Goal: Find specific page/section: Find specific page/section

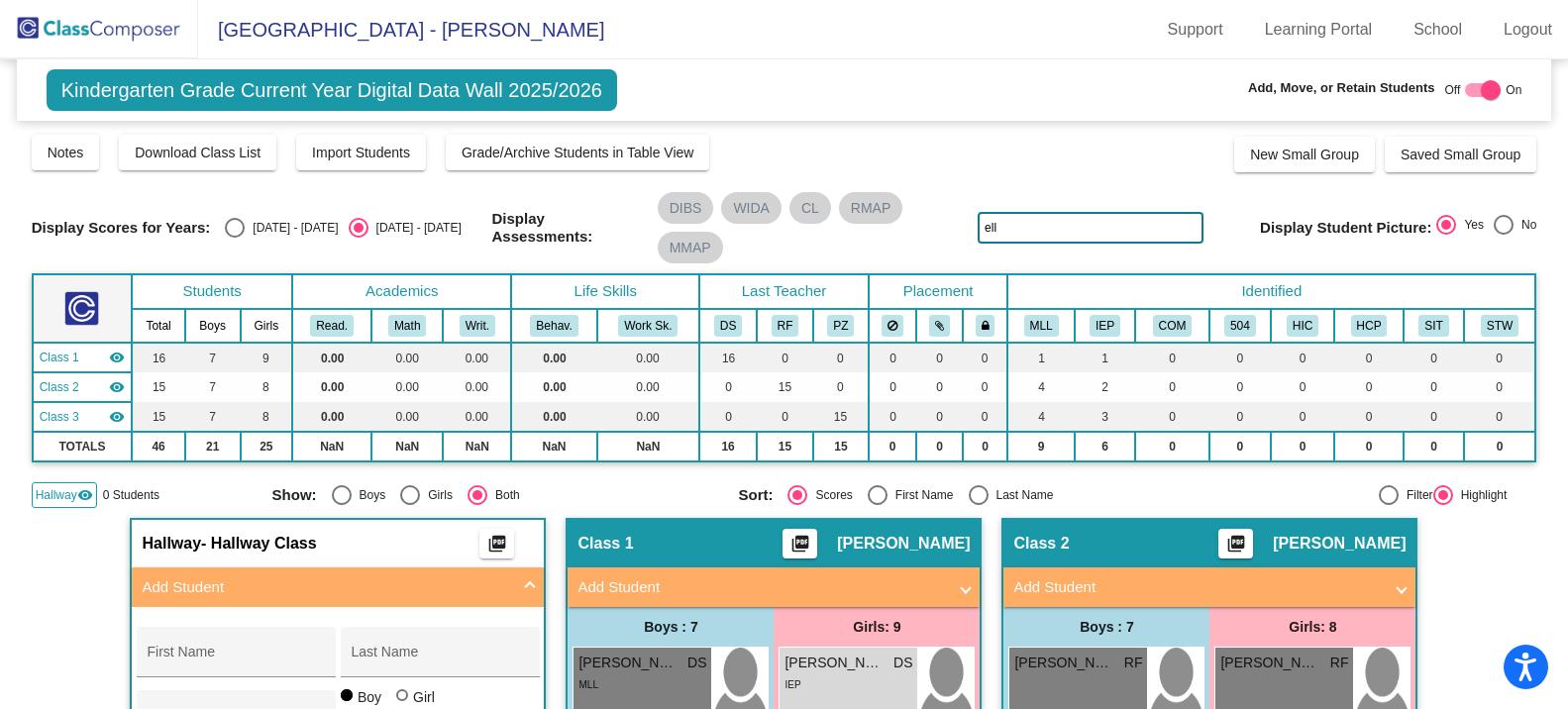
click at [66, 44] on img at bounding box center [99, 29] width 198 height 58
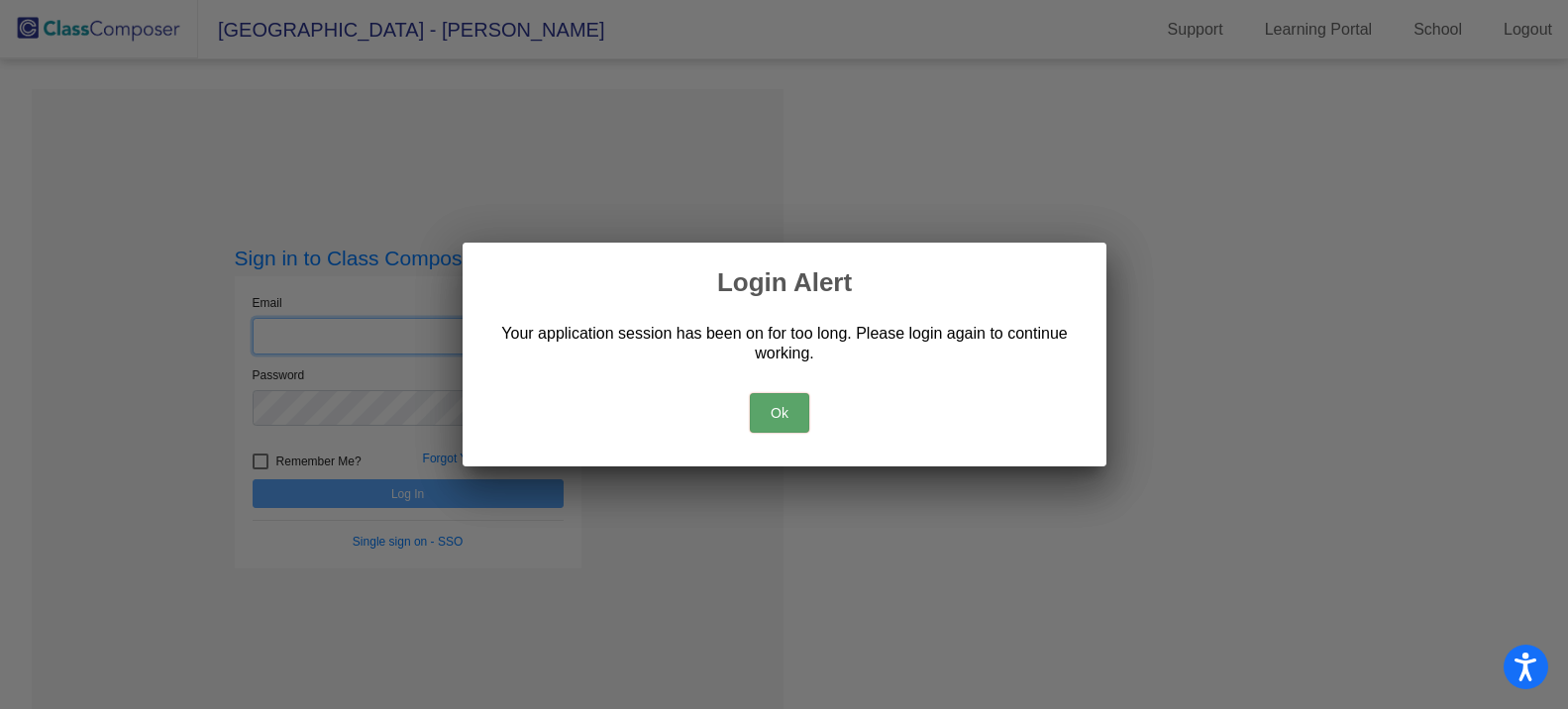
type input "[EMAIL_ADDRESS][DOMAIN_NAME]"
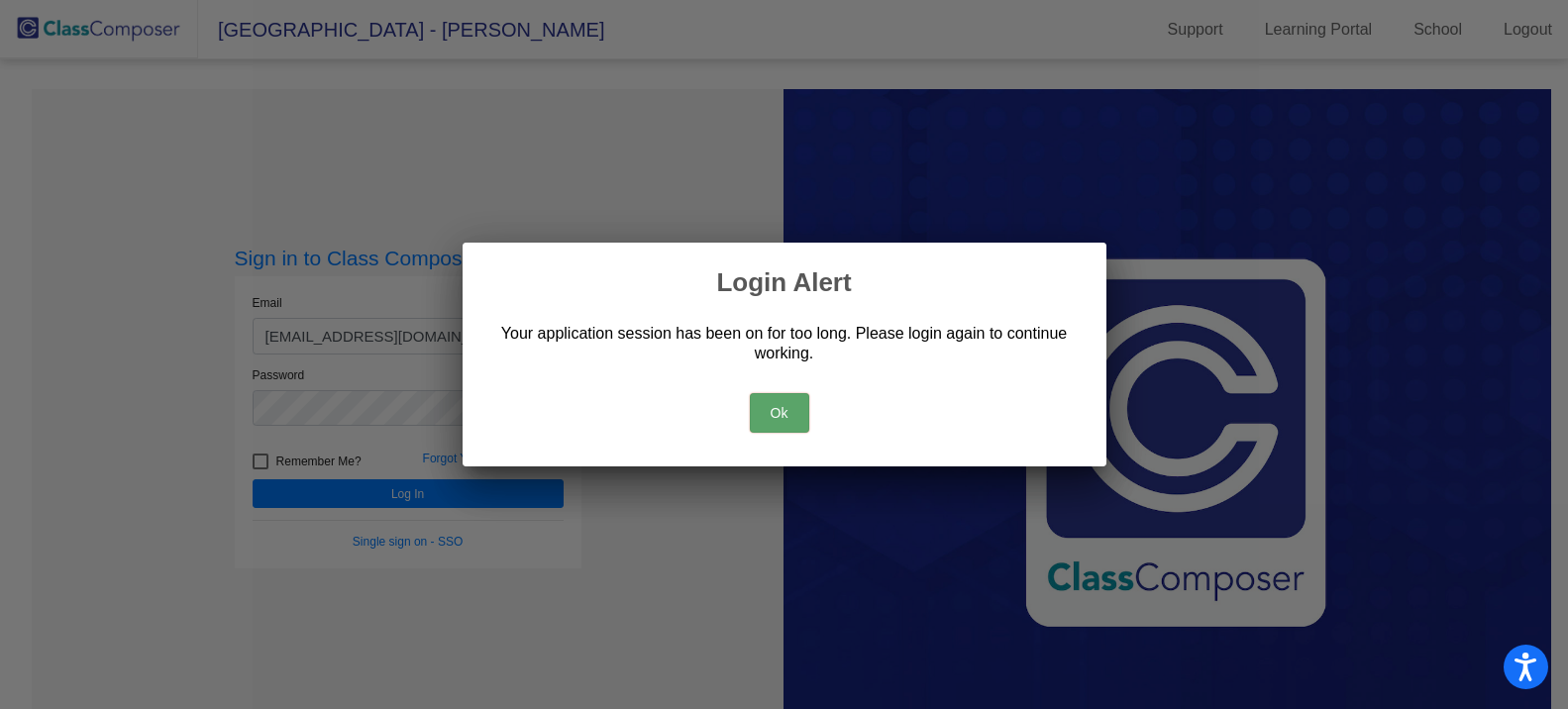
click at [778, 411] on button "Ok" at bounding box center [780, 413] width 59 height 40
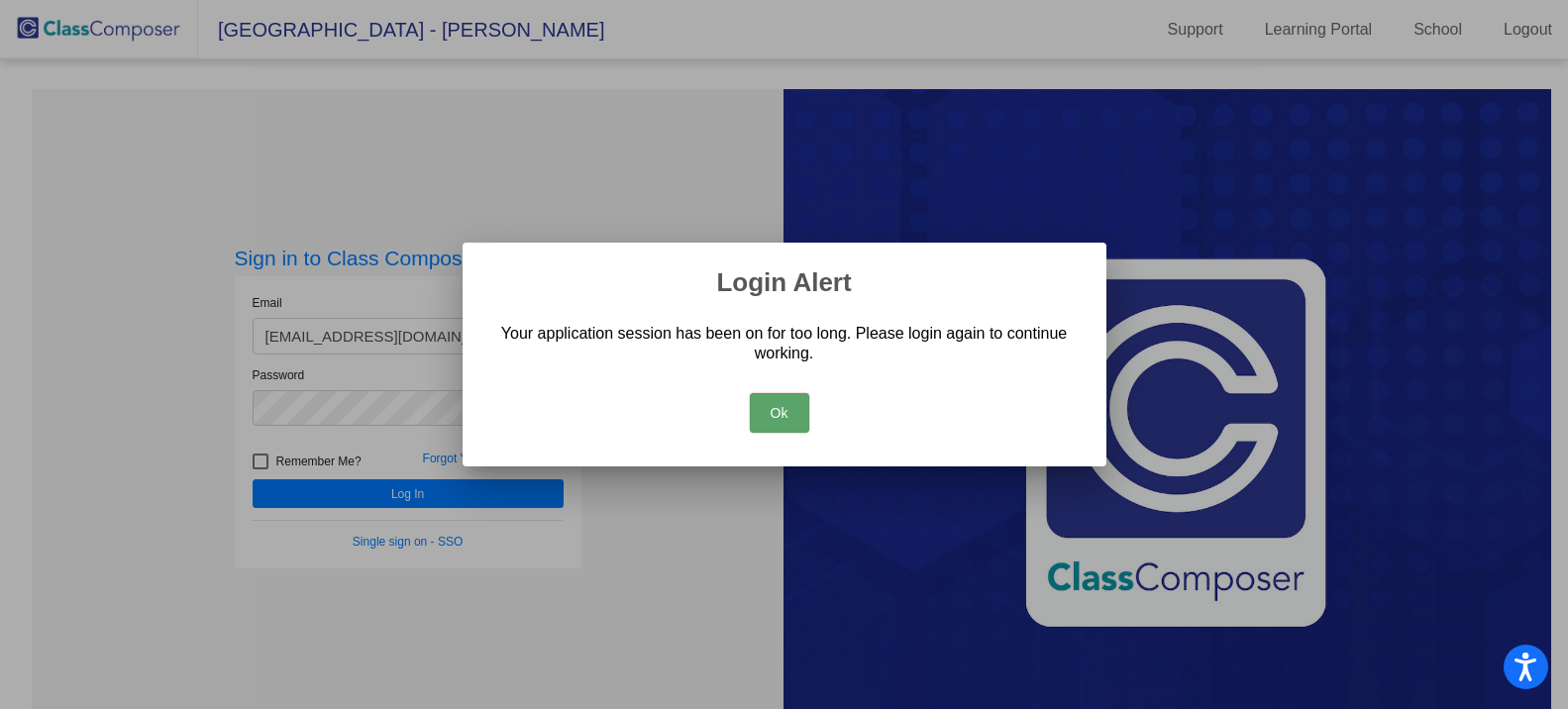
click at [783, 405] on button "Ok" at bounding box center [780, 413] width 59 height 40
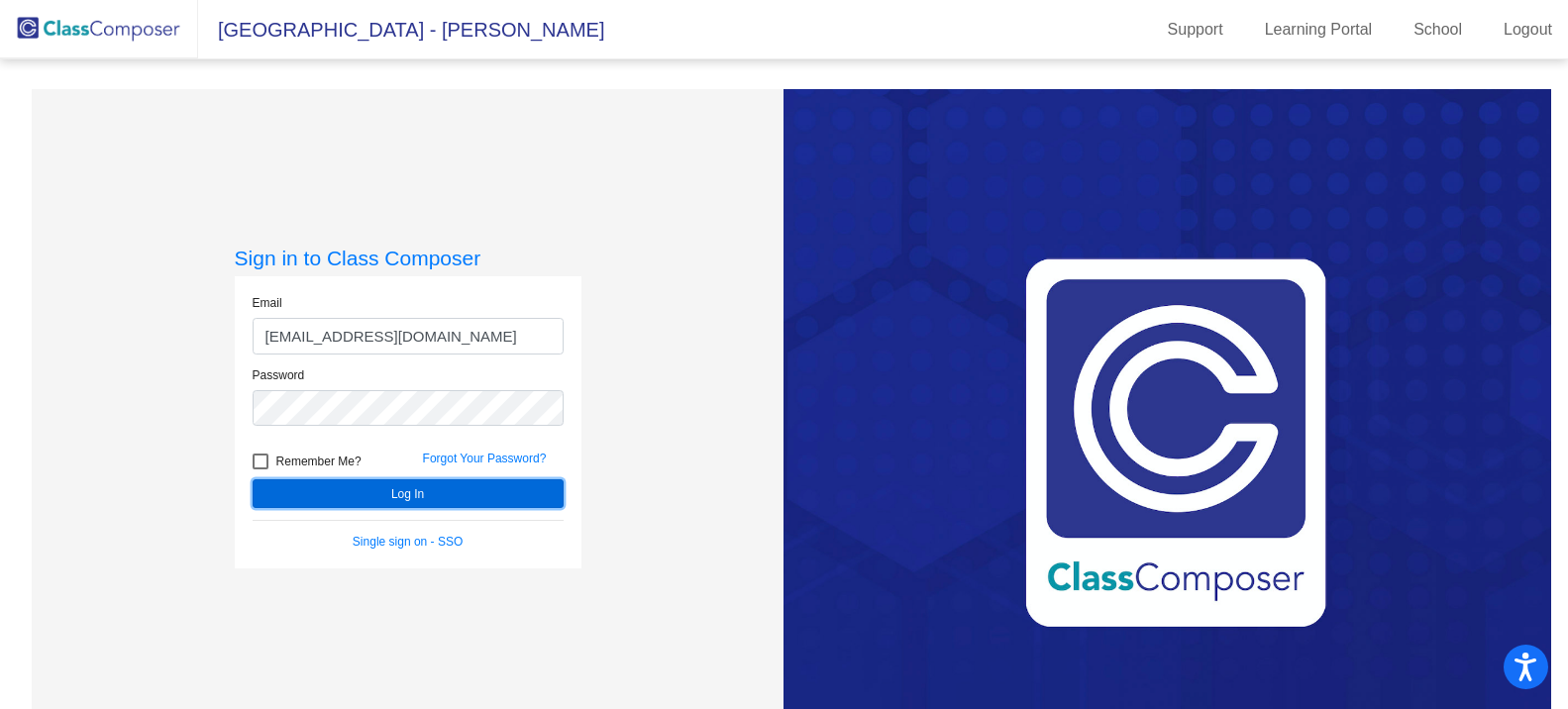
click at [527, 487] on button "Log In" at bounding box center [408, 493] width 311 height 29
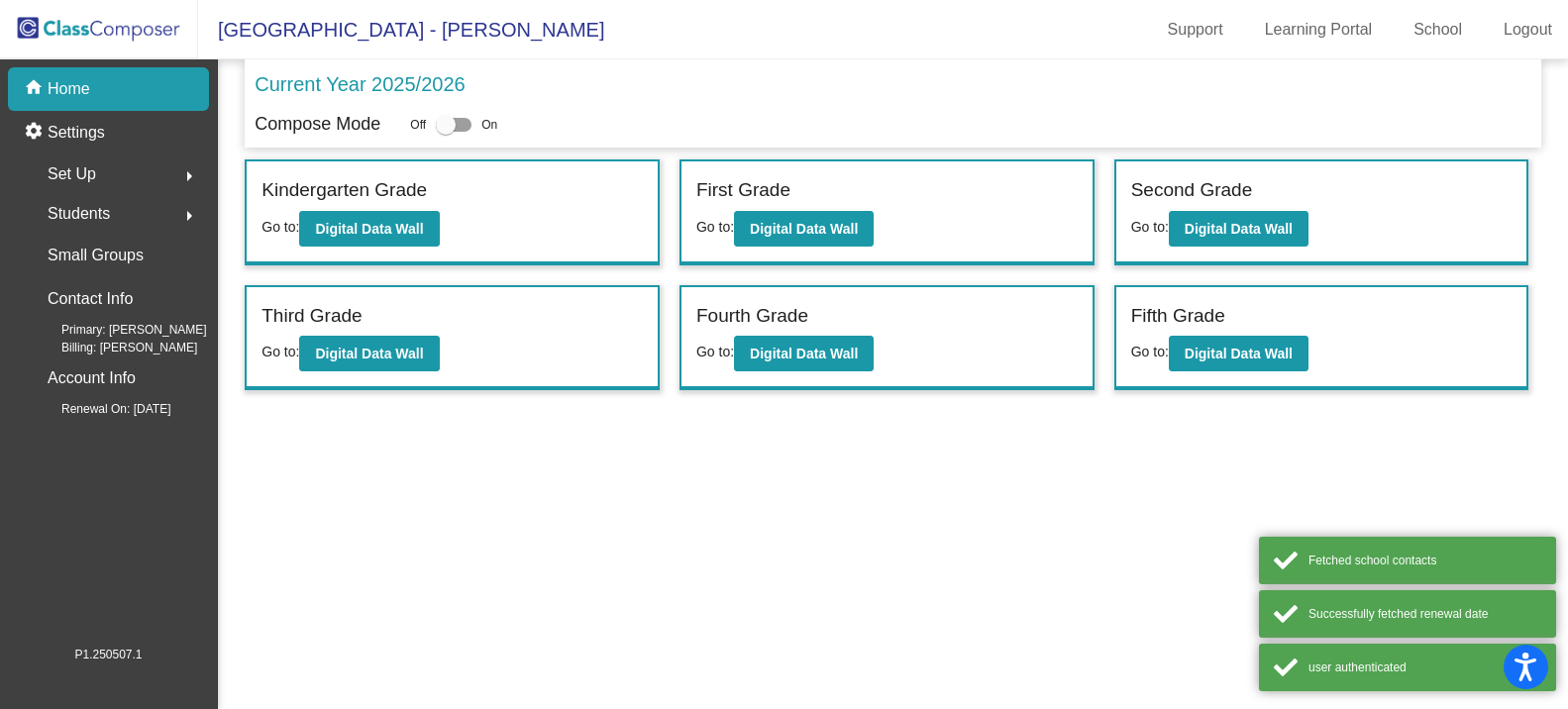
click at [114, 219] on div "Students arrow_right" at bounding box center [114, 214] width 189 height 40
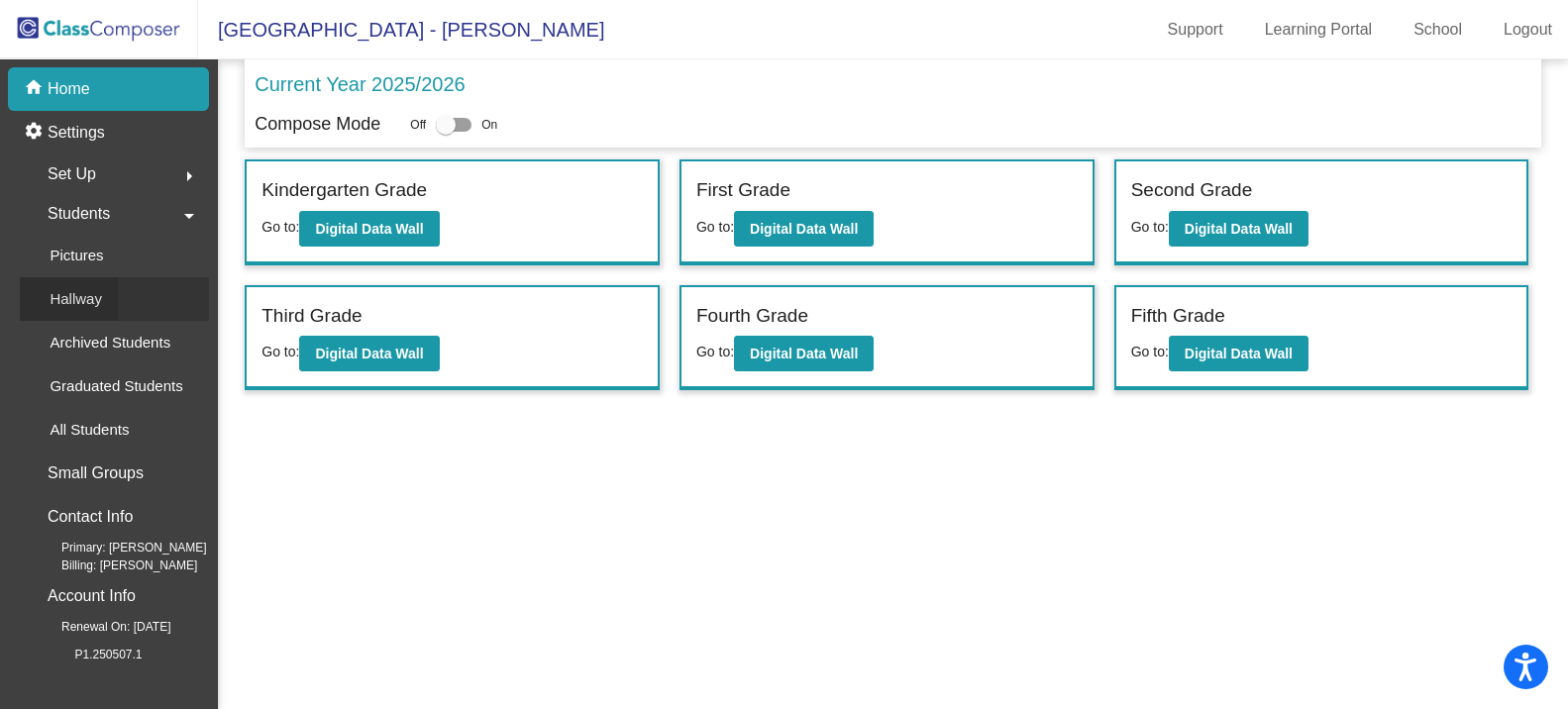
click at [85, 295] on p "Hallway" at bounding box center [75, 299] width 52 height 24
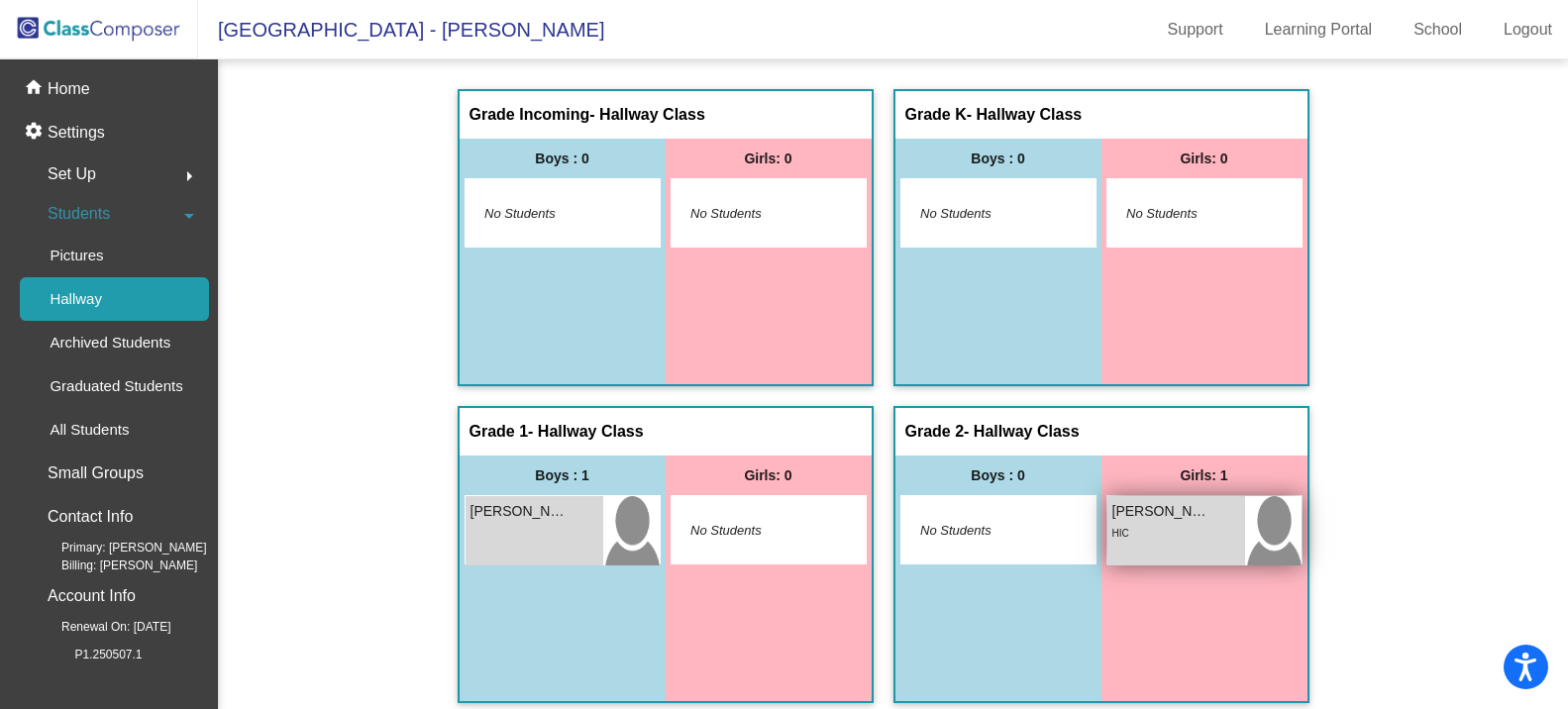
click at [1122, 525] on div "HIC" at bounding box center [1120, 532] width 17 height 21
click at [1161, 538] on div "HIC" at bounding box center [1176, 532] width 128 height 21
click at [1164, 541] on div "HIC" at bounding box center [1176, 532] width 128 height 21
